Goal: Task Accomplishment & Management: Use online tool/utility

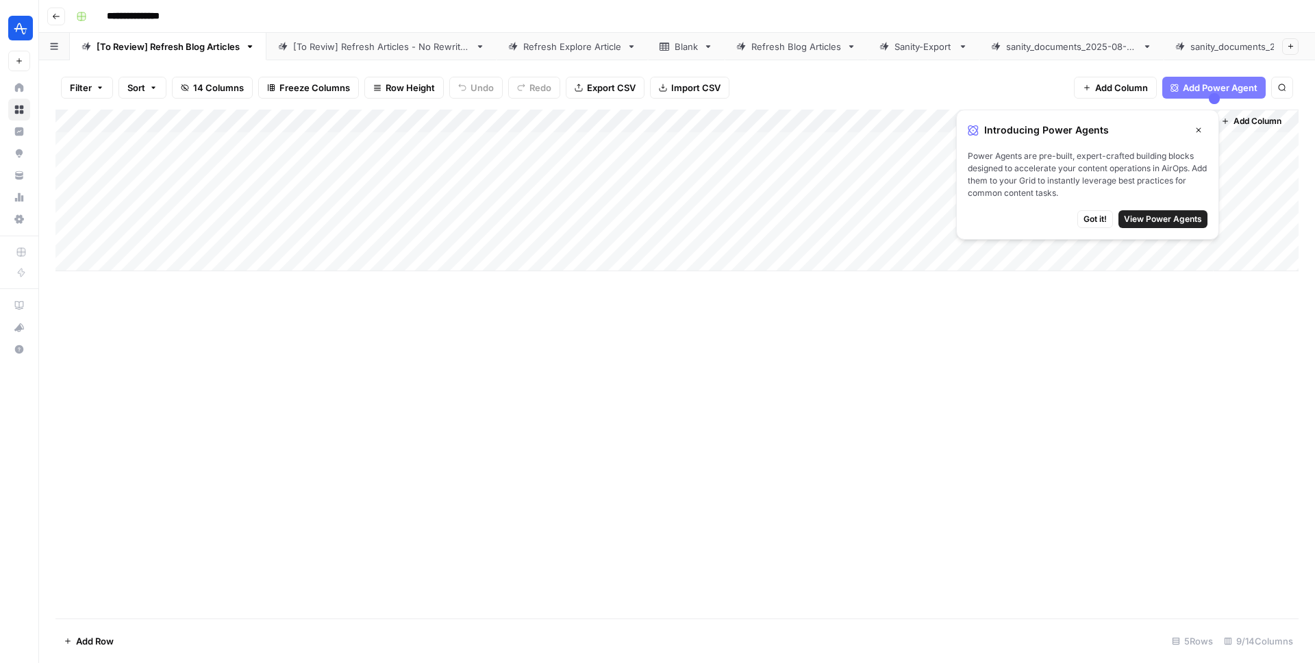
click at [521, 143] on div "Add Column" at bounding box center [676, 191] width 1243 height 162
click at [566, 143] on div "Add Column" at bounding box center [676, 191] width 1243 height 162
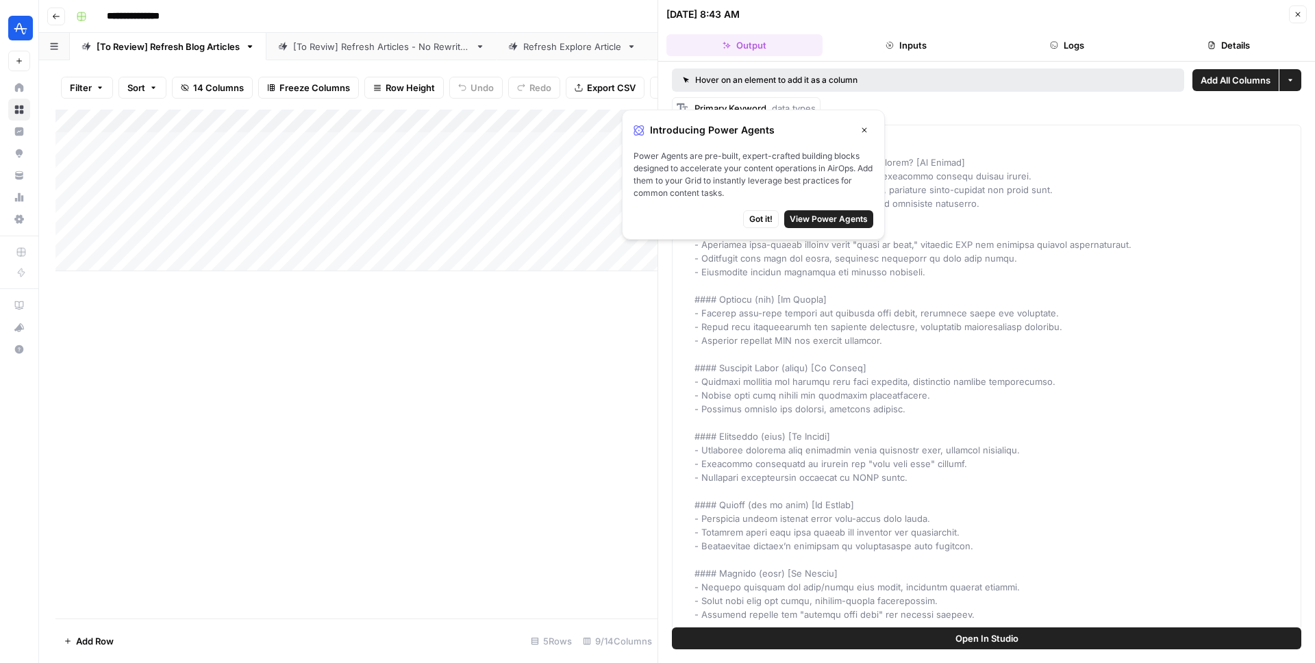
click at [862, 132] on icon "button" at bounding box center [864, 130] width 8 height 8
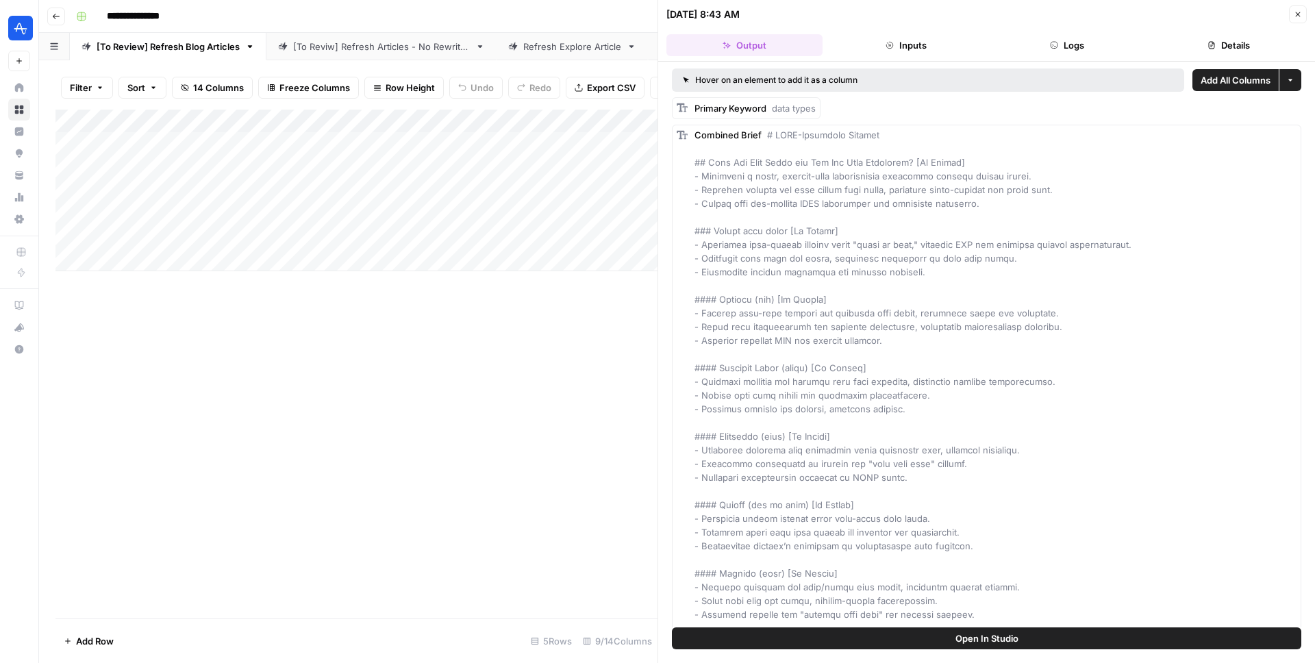
click at [1300, 13] on icon "button" at bounding box center [1298, 14] width 8 height 8
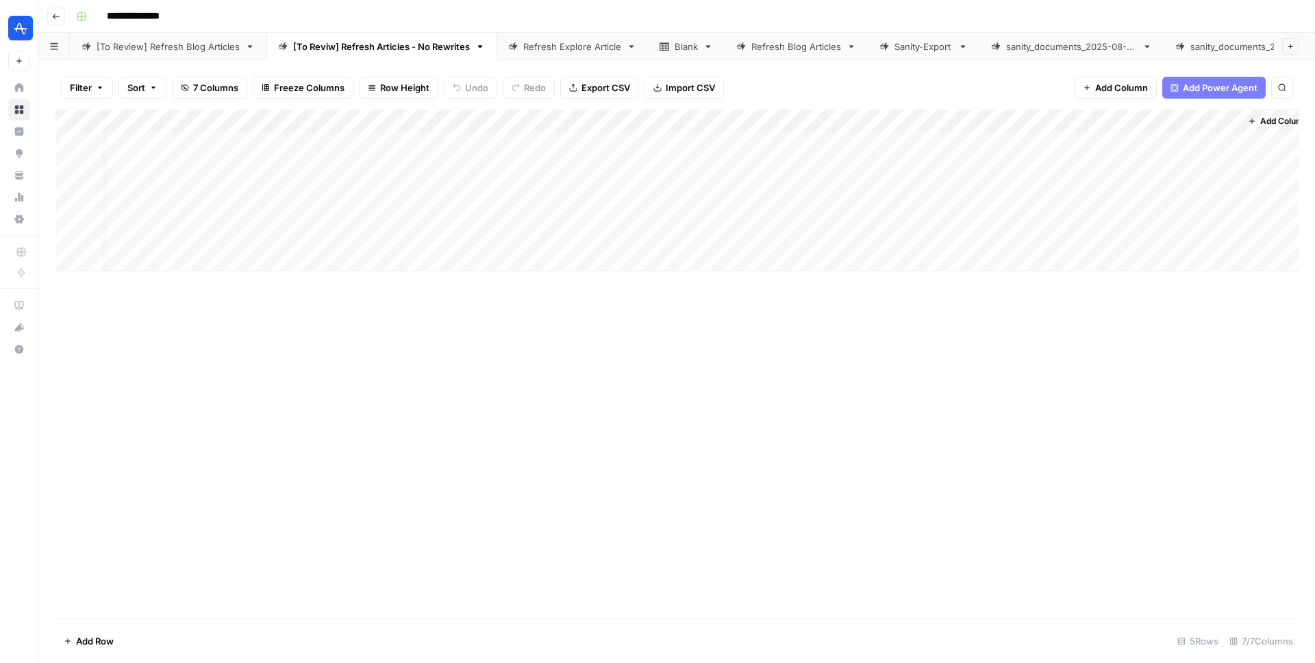
scroll to position [0, 18]
